Goal: Complete application form

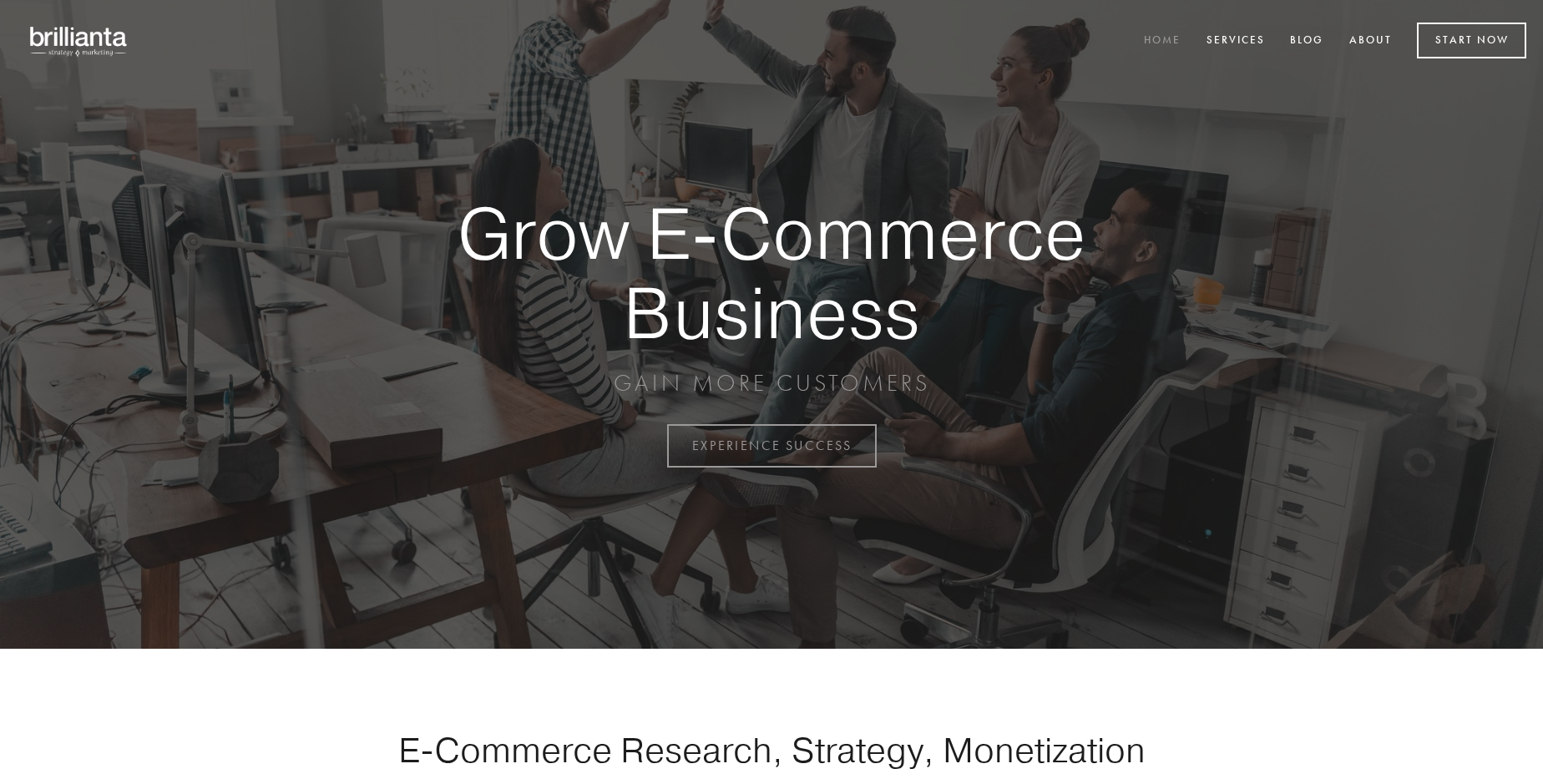
scroll to position [4376, 0]
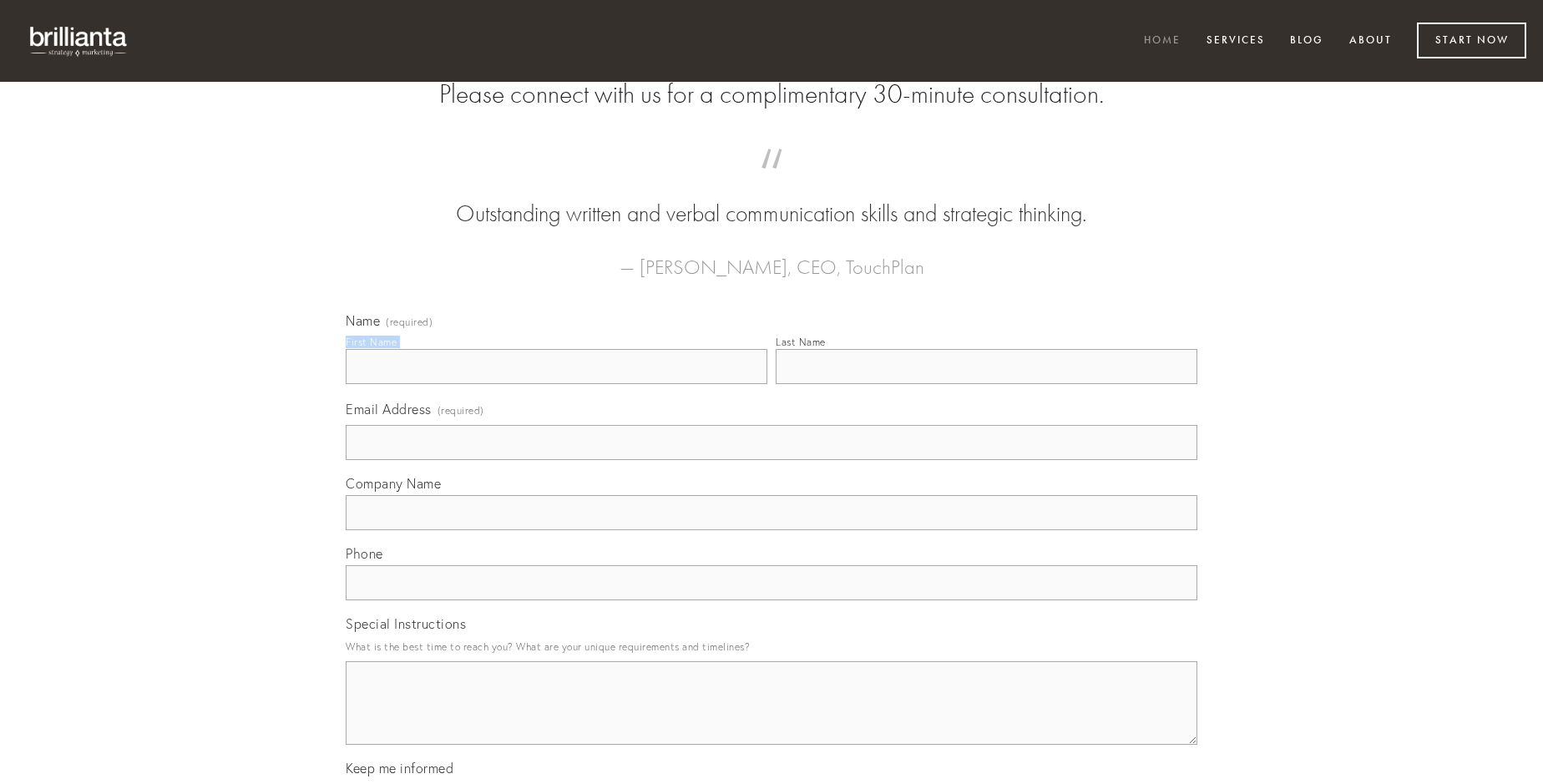
type input "[PERSON_NAME]"
click at [986, 384] on input "Last Name" at bounding box center [986, 367] width 422 height 35
type input "[PERSON_NAME]"
click at [772, 460] on input "Email Address (required)" at bounding box center [772, 443] width 852 height 35
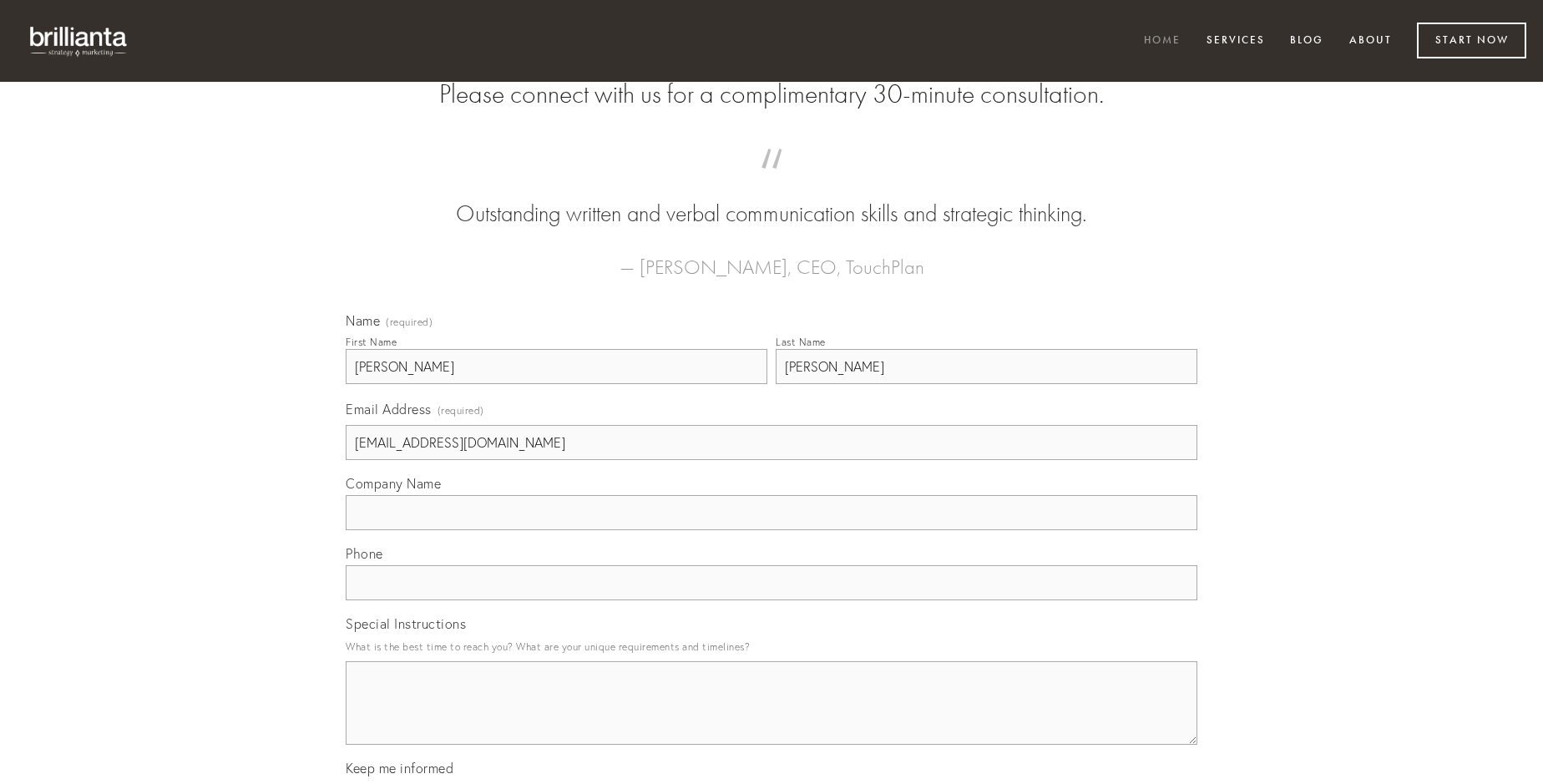
type input "[EMAIL_ADDRESS][DOMAIN_NAME]"
click at [772, 530] on input "Company Name" at bounding box center [772, 513] width 852 height 35
type input "aspernatur"
click at [772, 600] on input "text" at bounding box center [772, 583] width 852 height 35
click at [772, 718] on textarea "Special Instructions" at bounding box center [772, 702] width 852 height 84
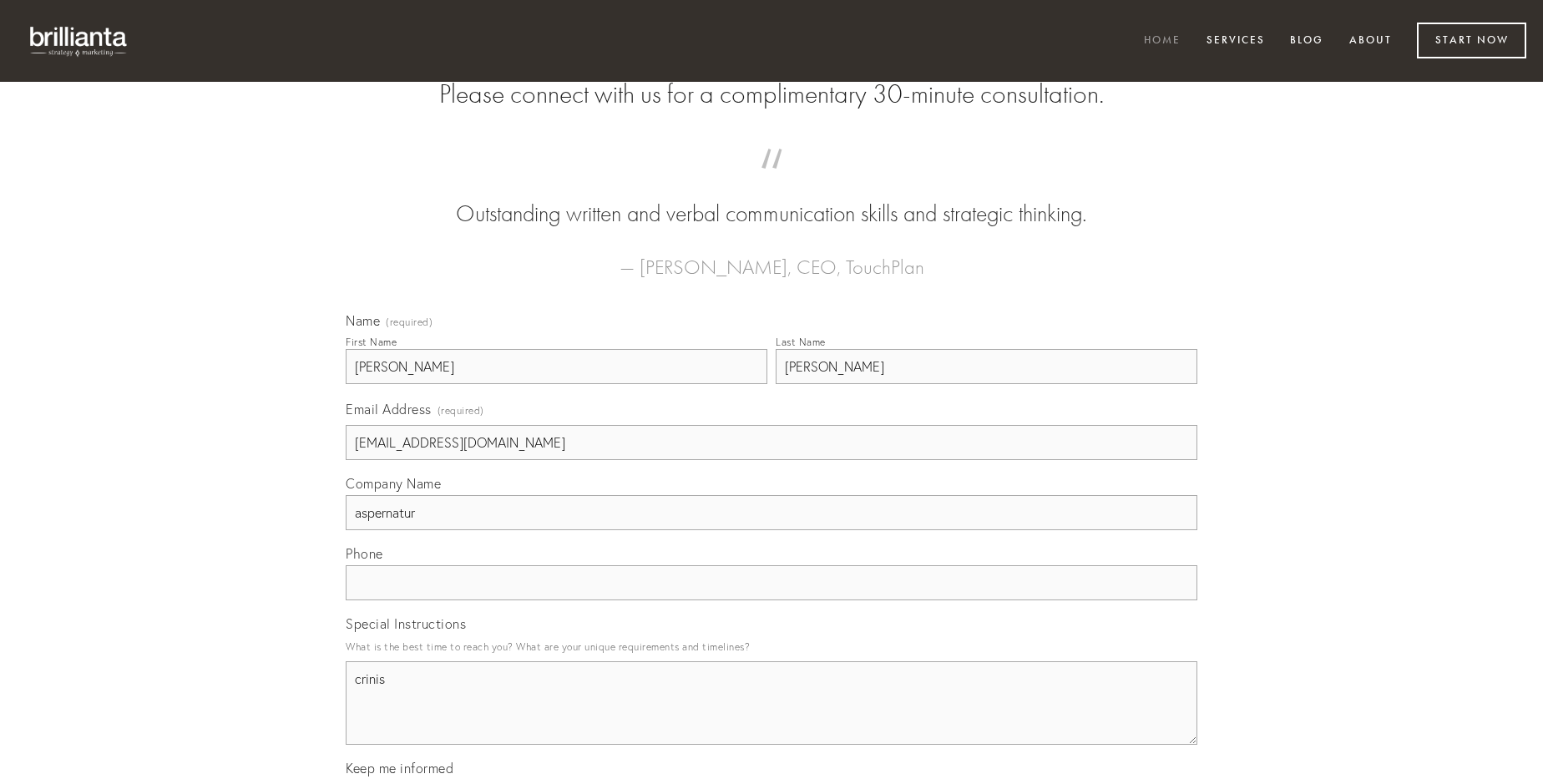
type textarea "crinis"
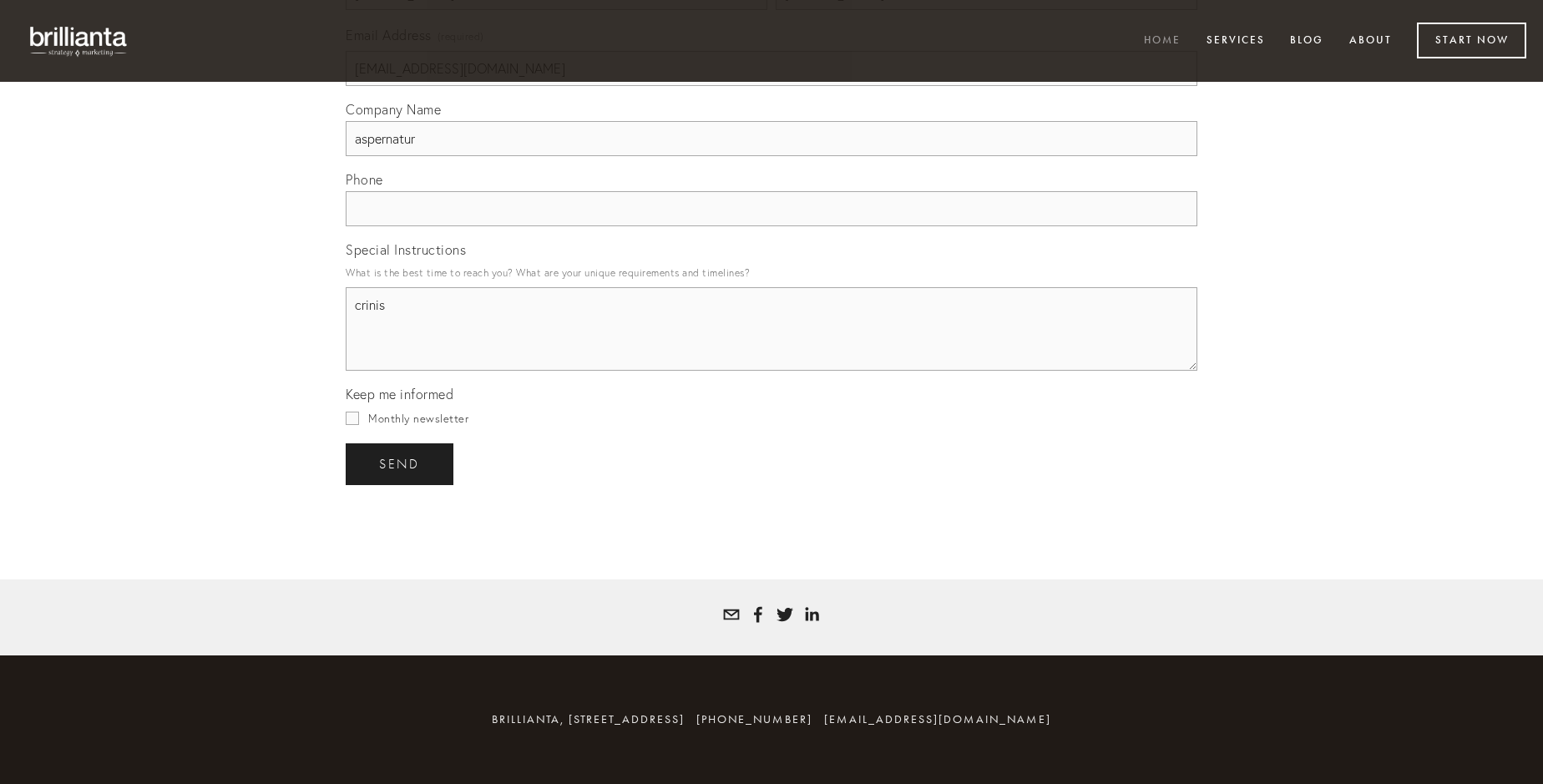
click at [400, 463] on span "send" at bounding box center [400, 464] width 40 height 15
